Goal: Task Accomplishment & Management: Manage account settings

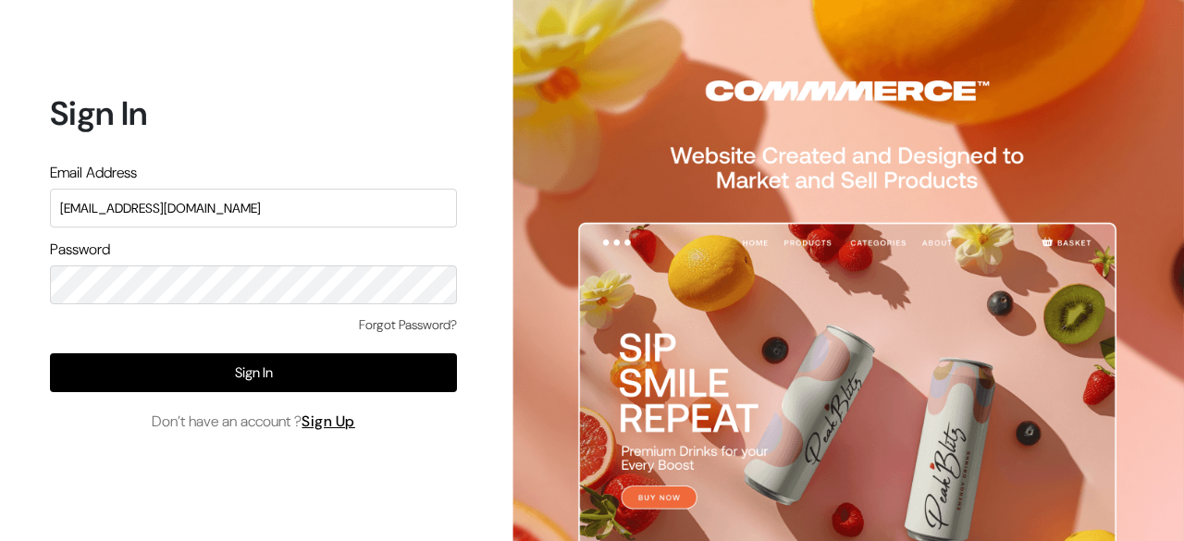
type input "[EMAIL_ADDRESS][DOMAIN_NAME]"
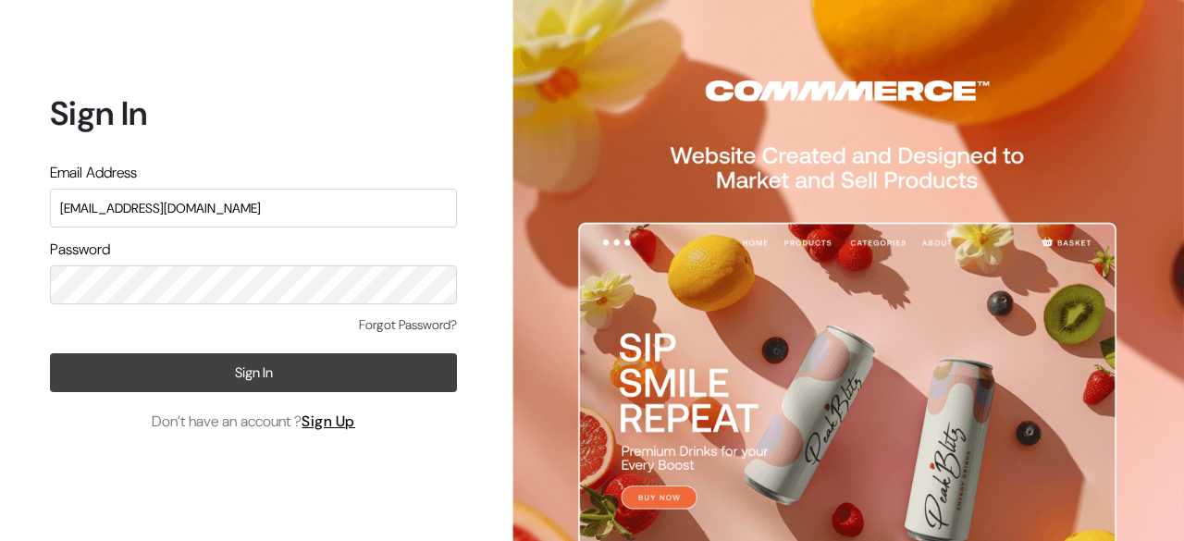
click at [273, 386] on button "Sign In" at bounding box center [253, 372] width 407 height 39
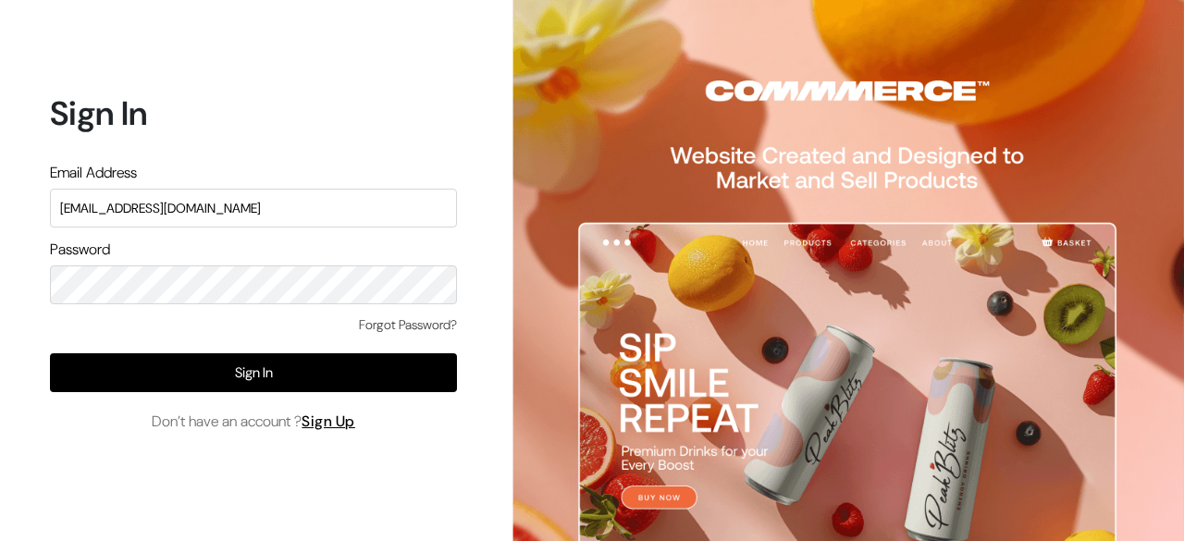
type input "surajp@outdoinc.com"
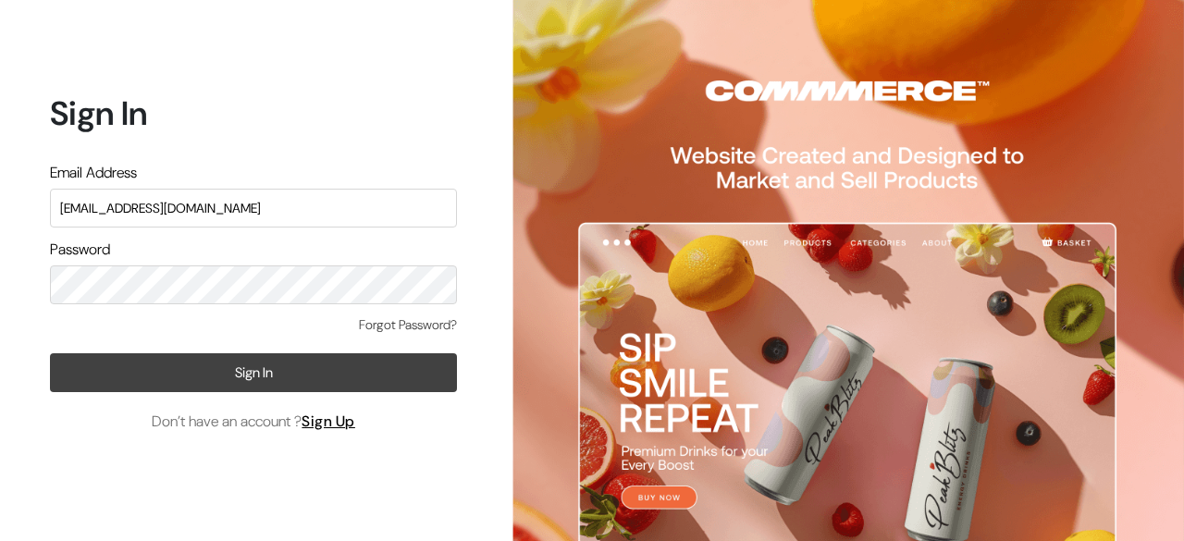
click at [264, 386] on button "Sign In" at bounding box center [253, 372] width 407 height 39
